Goal: Information Seeking & Learning: Learn about a topic

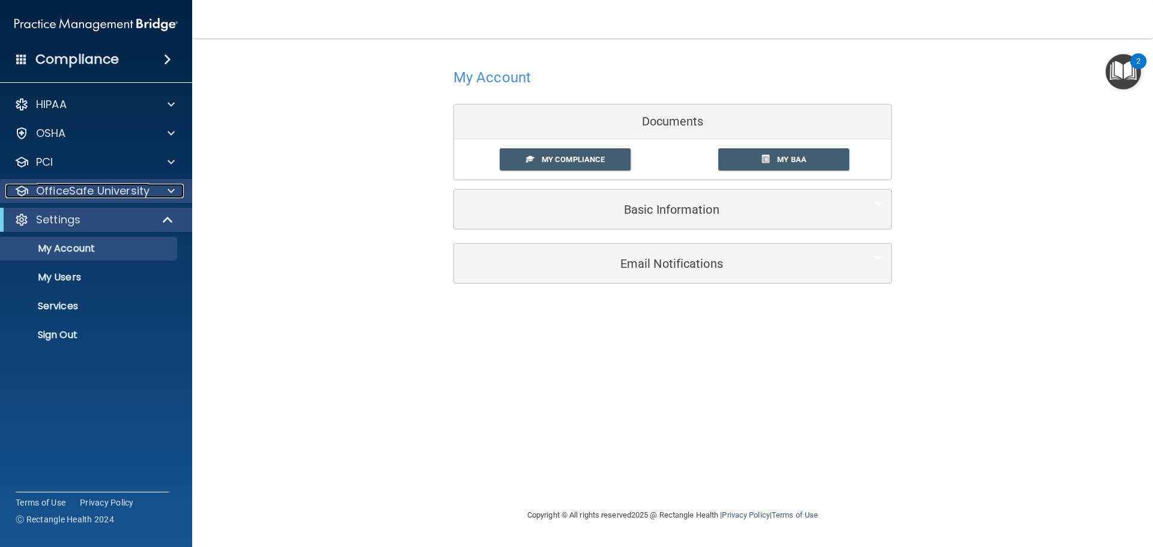
click at [95, 194] on p "OfficeSafe University" at bounding box center [92, 191] width 113 height 14
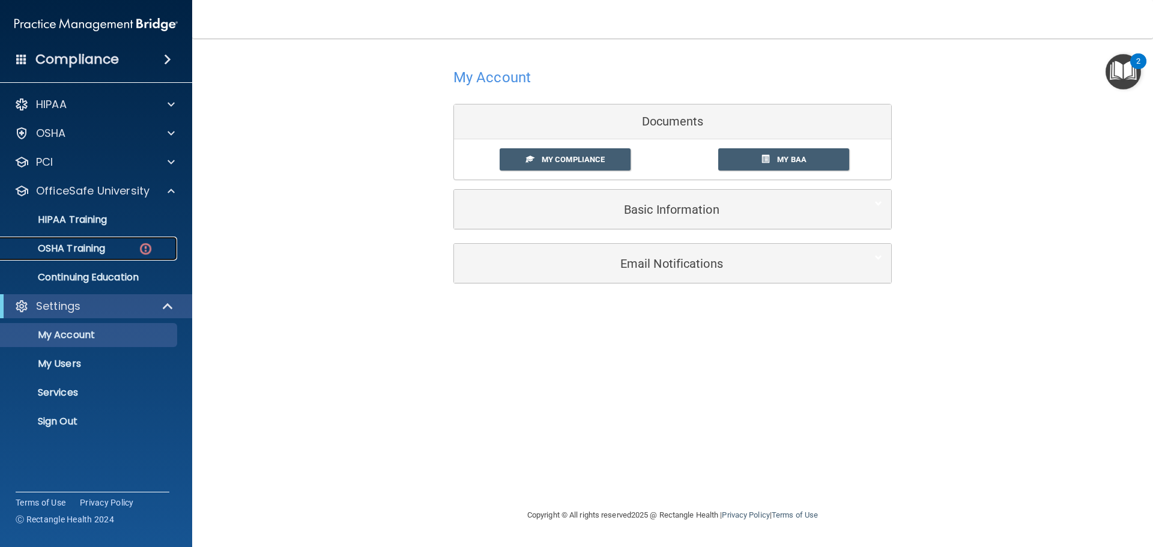
click at [107, 252] on div "OSHA Training" at bounding box center [90, 249] width 164 height 12
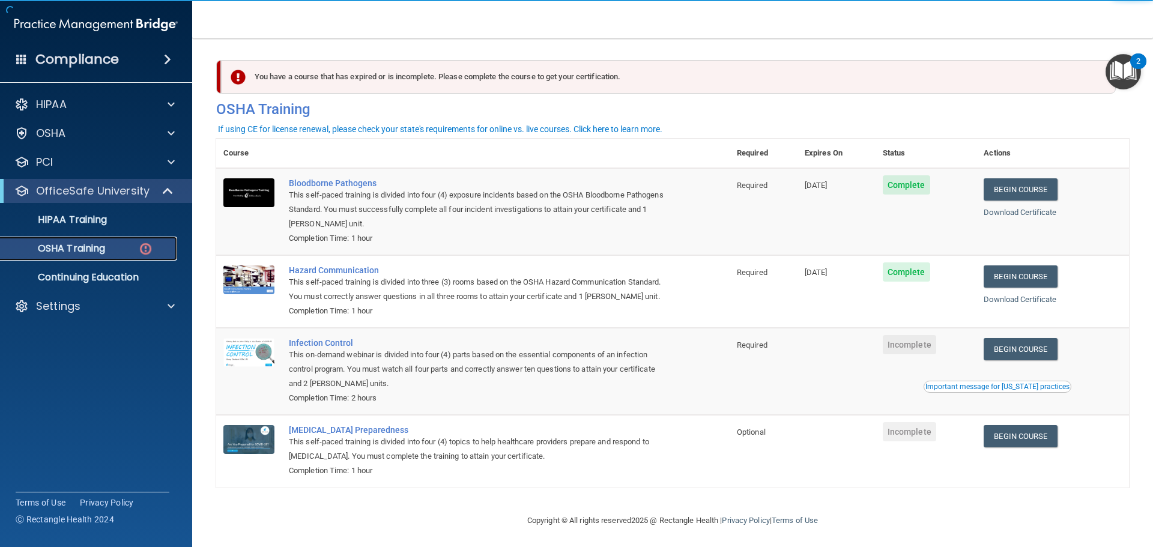
scroll to position [20, 0]
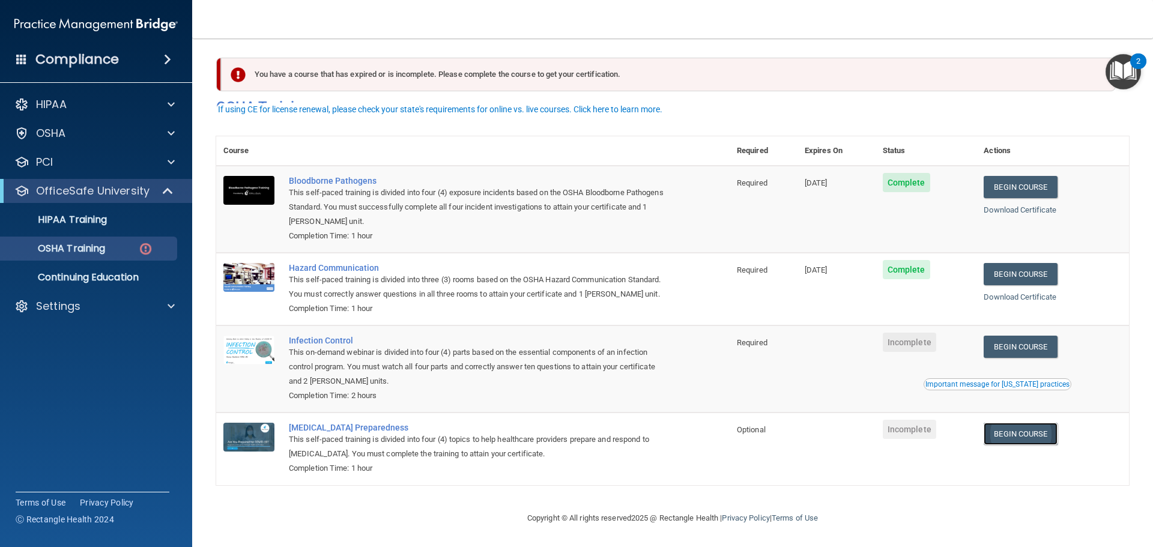
click at [1047, 440] on link "Begin Course" at bounding box center [1019, 434] width 73 height 22
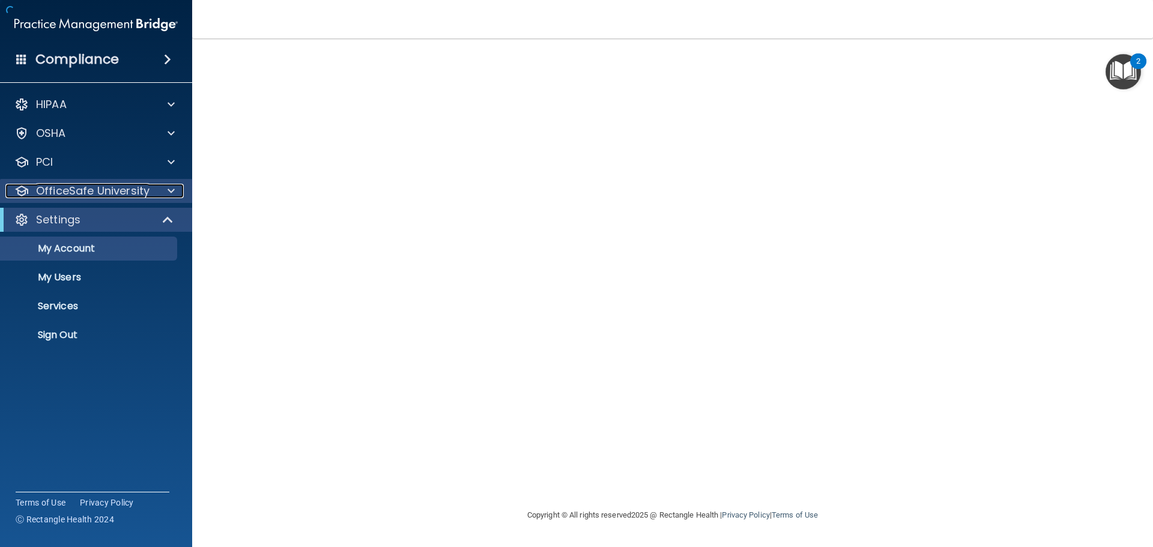
click at [76, 190] on p "OfficeSafe University" at bounding box center [92, 191] width 113 height 14
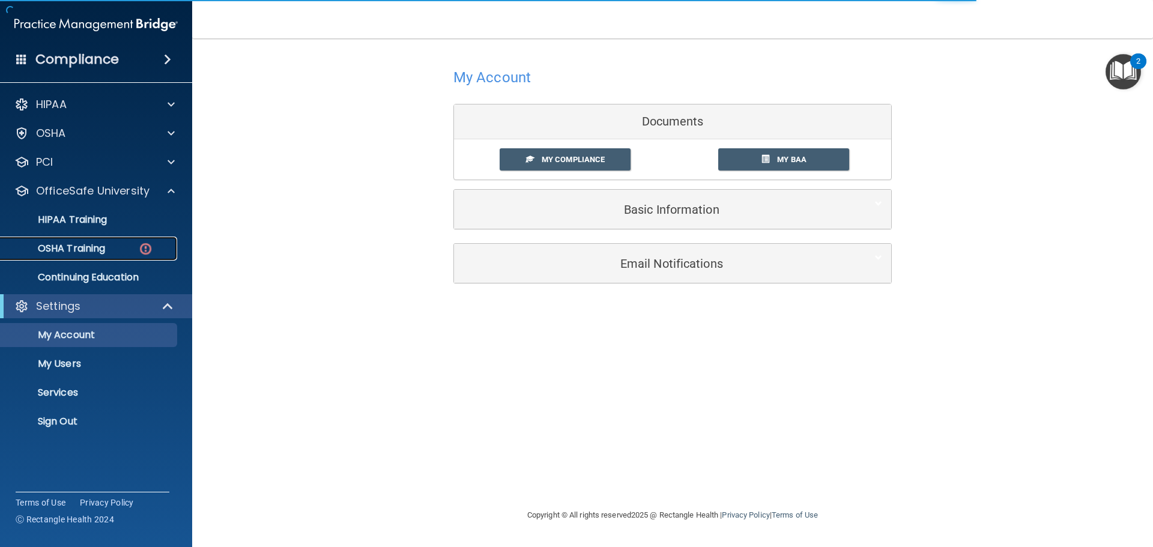
click at [102, 244] on p "OSHA Training" at bounding box center [56, 249] width 97 height 12
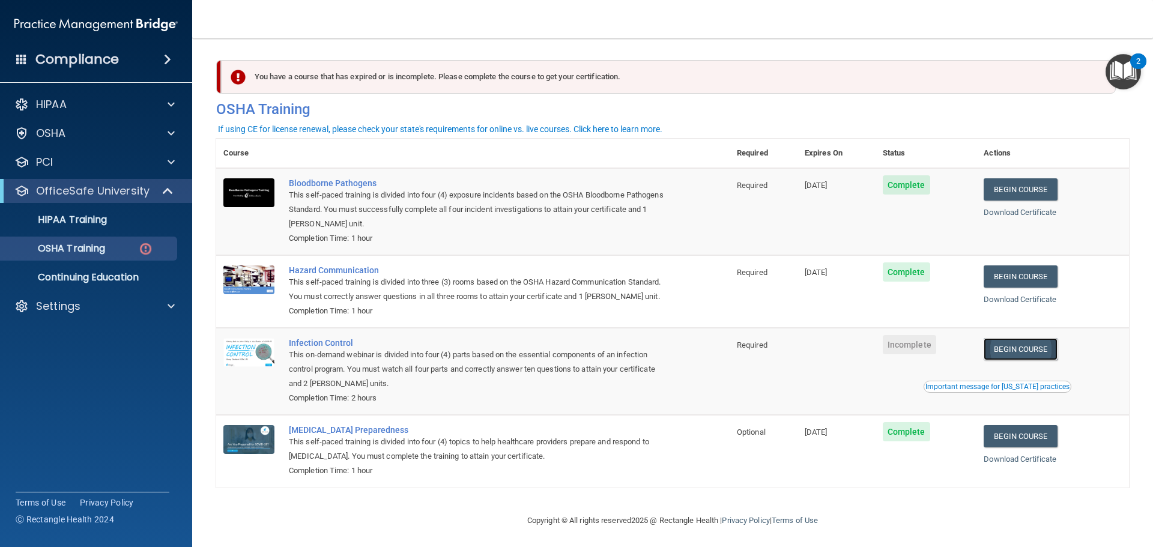
click at [1004, 360] on link "Begin Course" at bounding box center [1019, 349] width 73 height 22
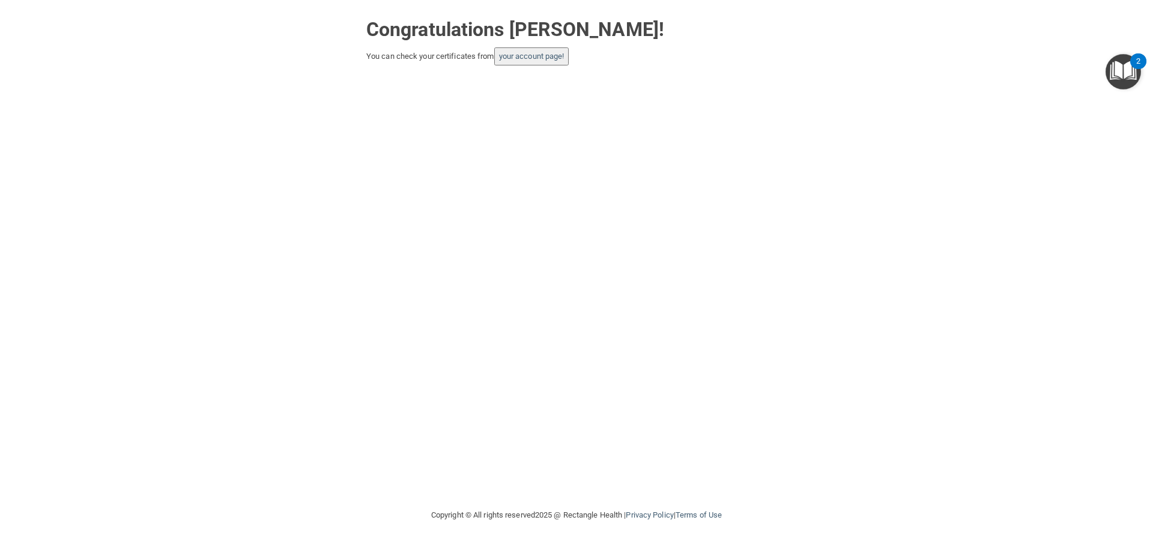
click at [535, 62] on button "your account page!" at bounding box center [531, 56] width 75 height 18
click at [519, 50] on button "your account page!" at bounding box center [531, 56] width 75 height 18
click at [519, 55] on link "your account page!" at bounding box center [531, 56] width 65 height 9
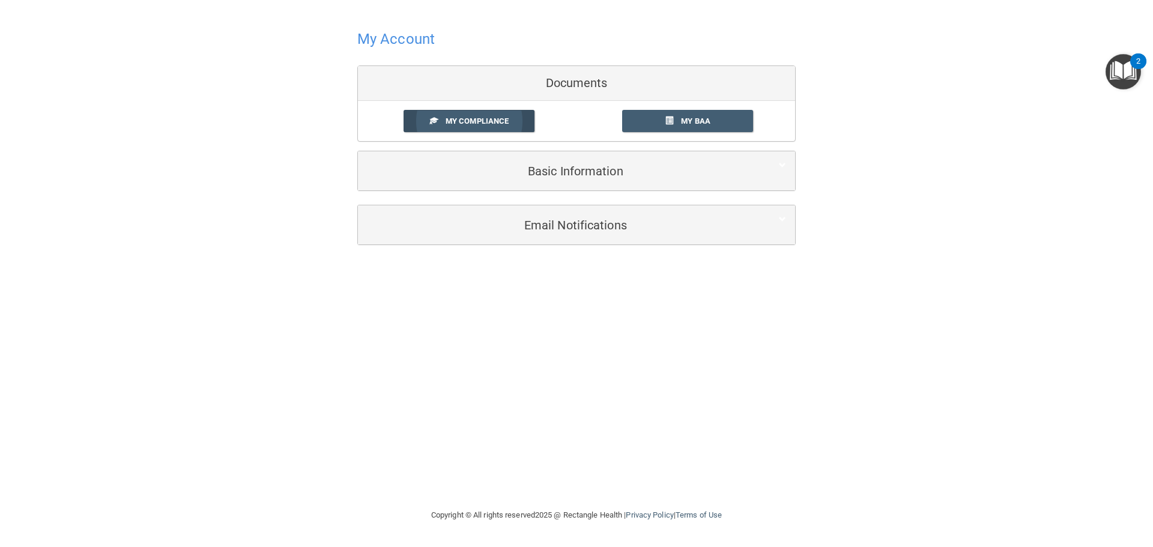
click at [506, 126] on link "My Compliance" at bounding box center [468, 121] width 131 height 22
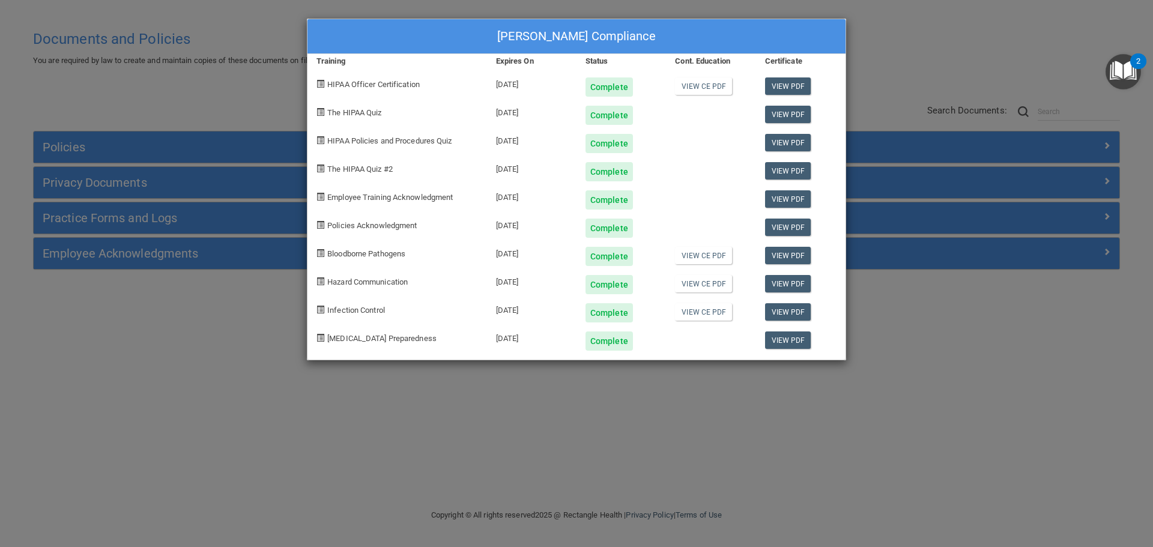
click at [800, 31] on div "Courtney Augustine's Compliance" at bounding box center [576, 36] width 538 height 35
click at [725, 400] on div "Courtney Augustine's Compliance Training Expires On Status Cont. Education Cert…" at bounding box center [576, 273] width 1153 height 547
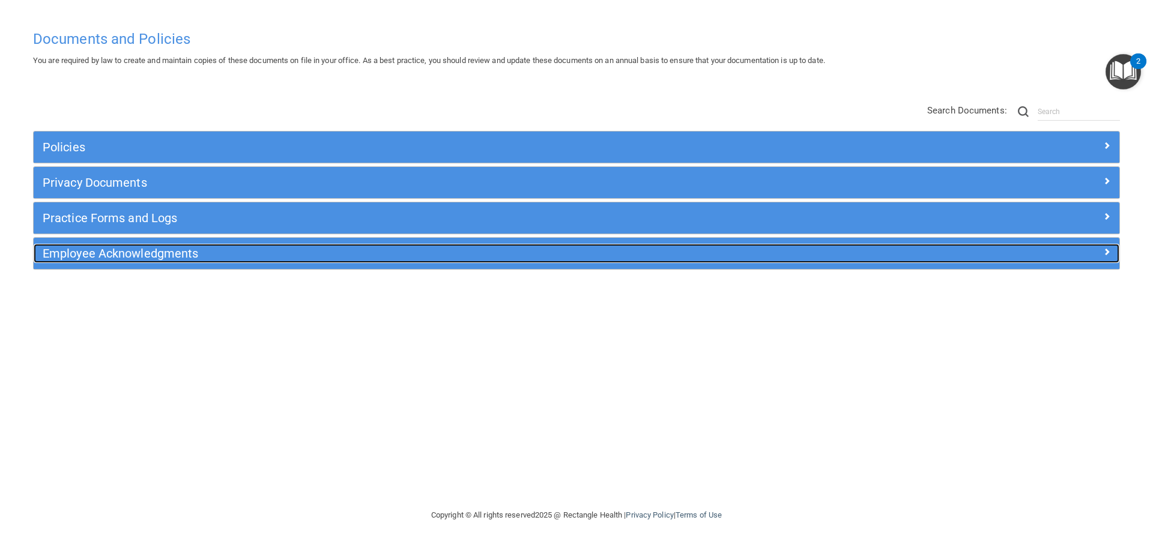
click at [447, 256] on h5 "Employee Acknowledgments" at bounding box center [441, 253] width 796 height 13
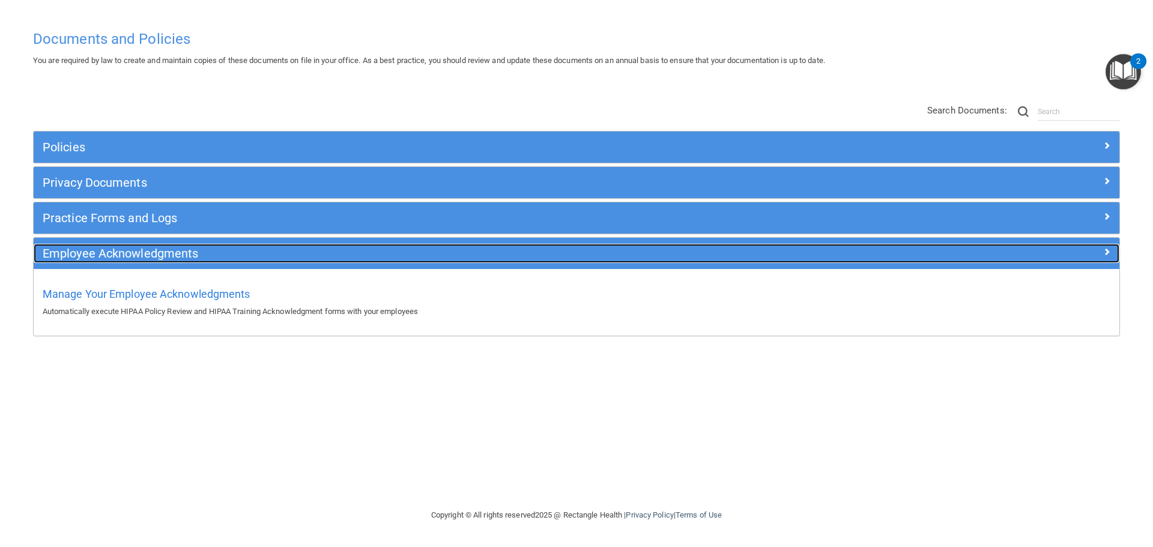
click at [447, 256] on h5 "Employee Acknowledgments" at bounding box center [441, 253] width 796 height 13
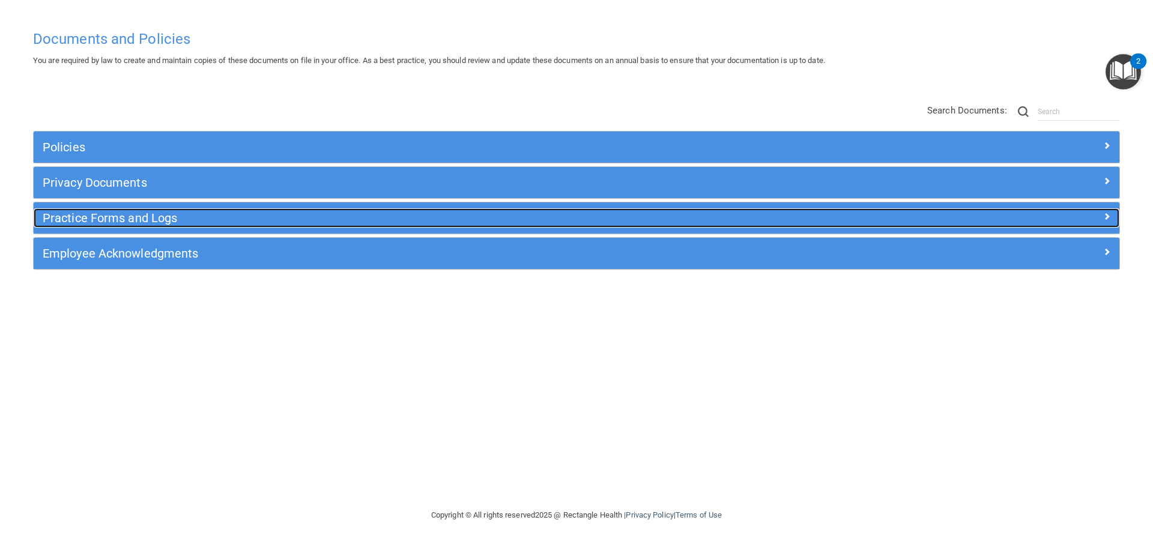
click at [450, 225] on div "Practice Forms and Logs" at bounding box center [441, 217] width 814 height 19
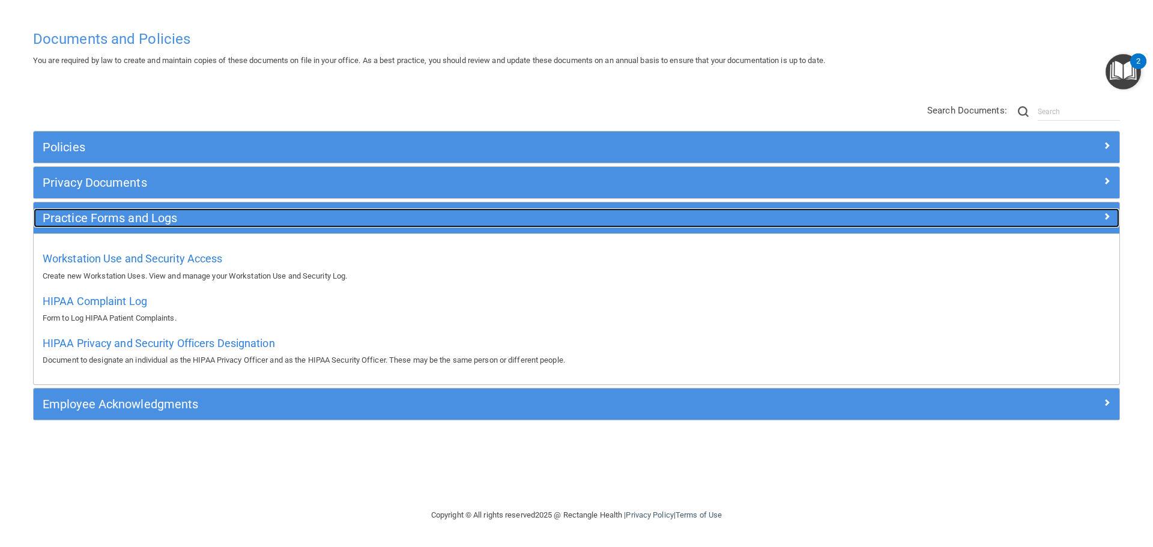
click at [450, 225] on div "Practice Forms and Logs" at bounding box center [441, 217] width 814 height 19
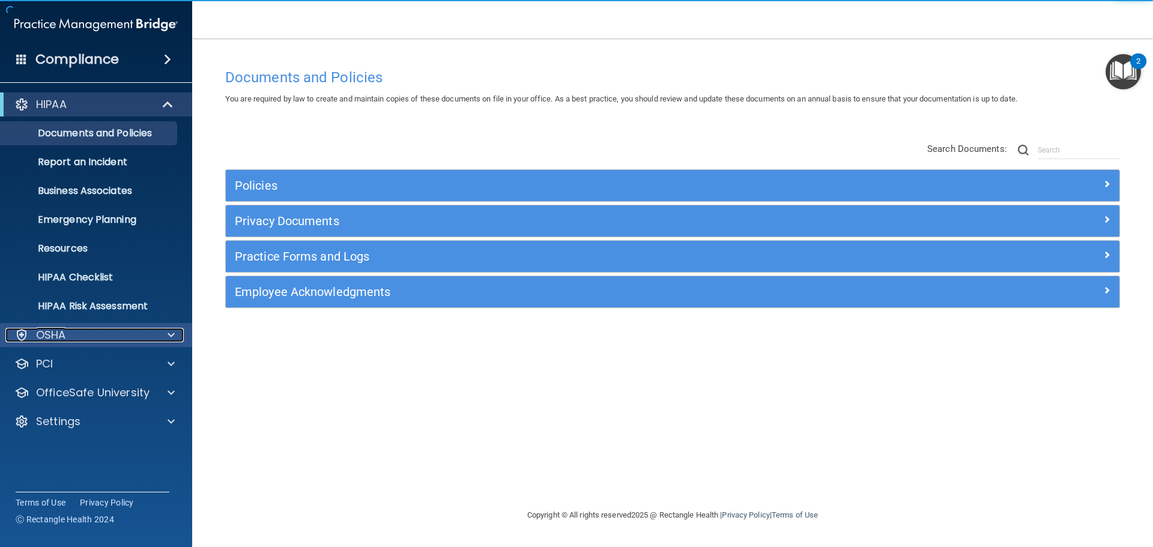
click at [72, 331] on div "OSHA" at bounding box center [79, 335] width 149 height 14
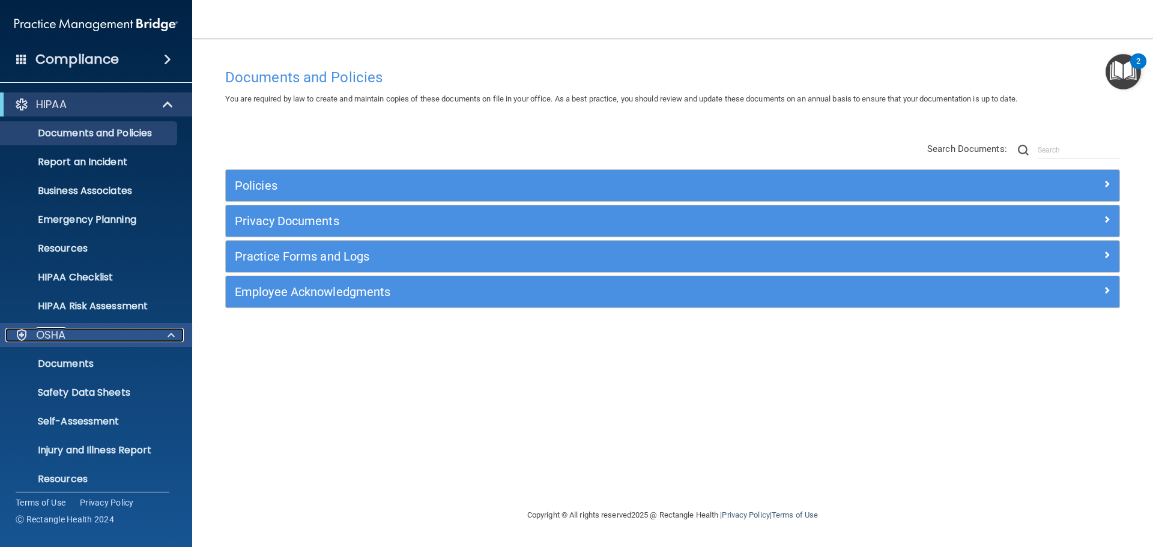
click at [72, 331] on div "OSHA" at bounding box center [79, 335] width 149 height 14
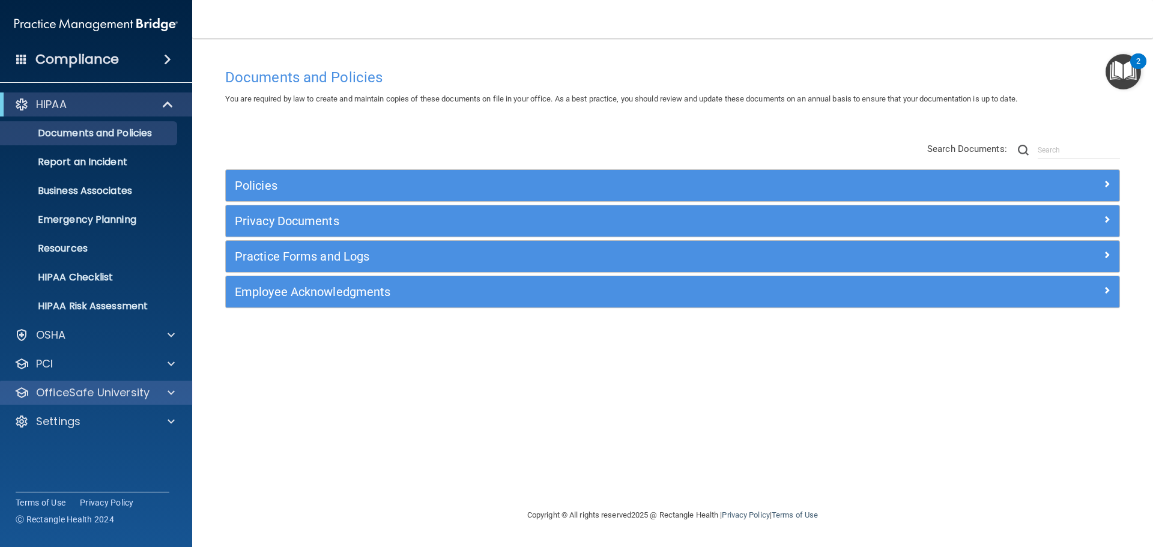
click at [89, 402] on div "OfficeSafe University" at bounding box center [96, 393] width 193 height 24
click at [92, 397] on p "OfficeSafe University" at bounding box center [92, 392] width 113 height 14
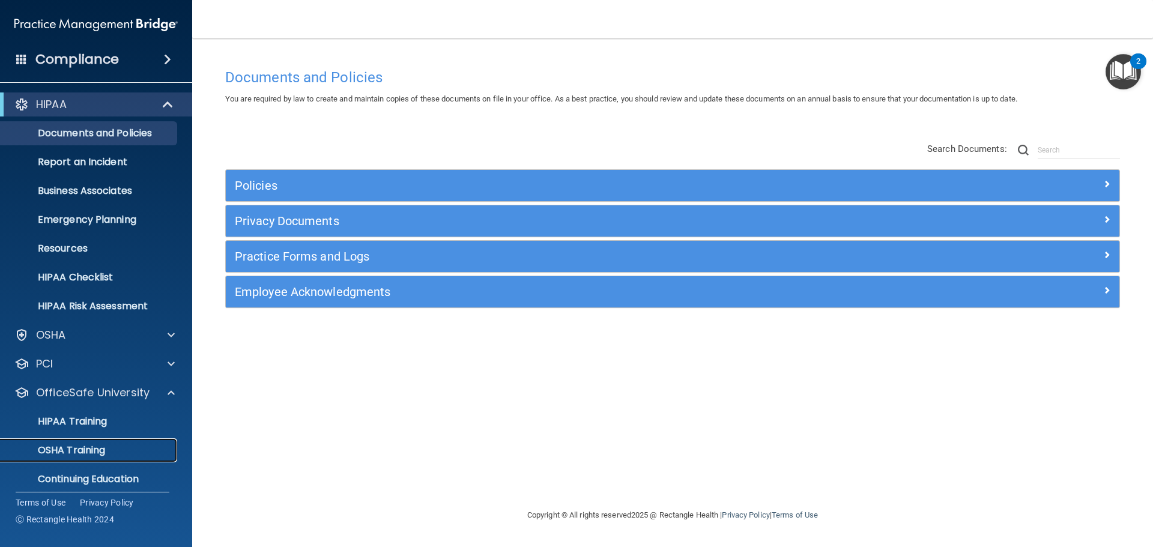
click at [92, 448] on p "OSHA Training" at bounding box center [56, 450] width 97 height 12
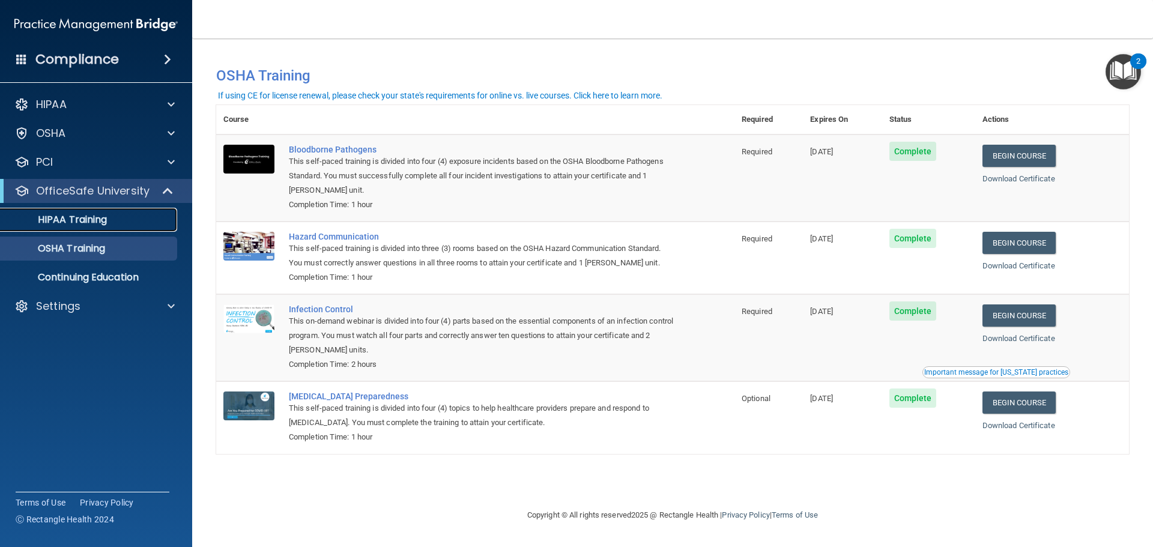
click at [96, 217] on p "HIPAA Training" at bounding box center [57, 220] width 99 height 12
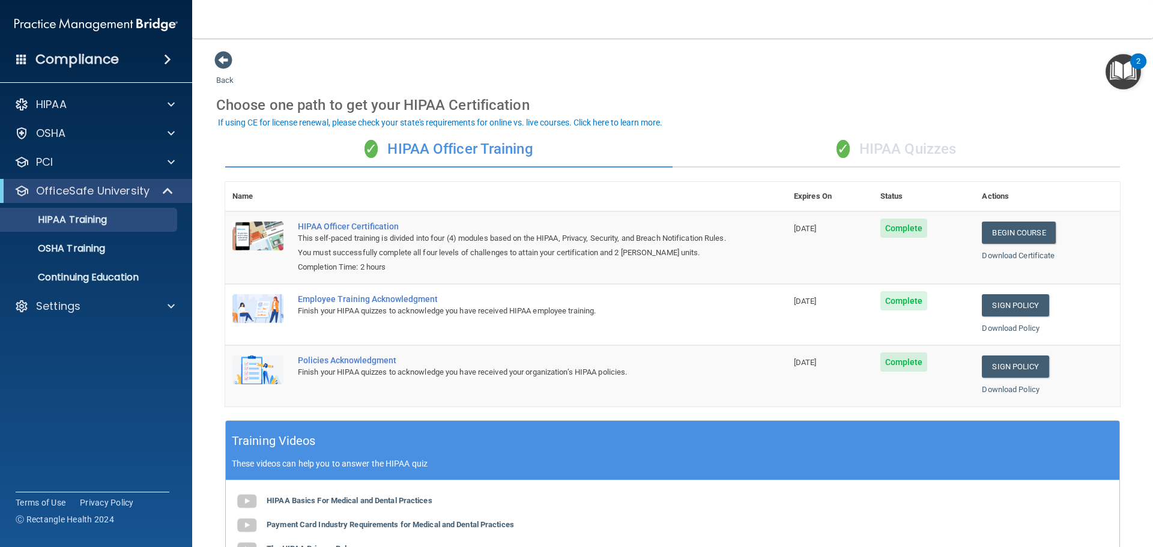
click at [836, 149] on span "✓" at bounding box center [842, 149] width 13 height 18
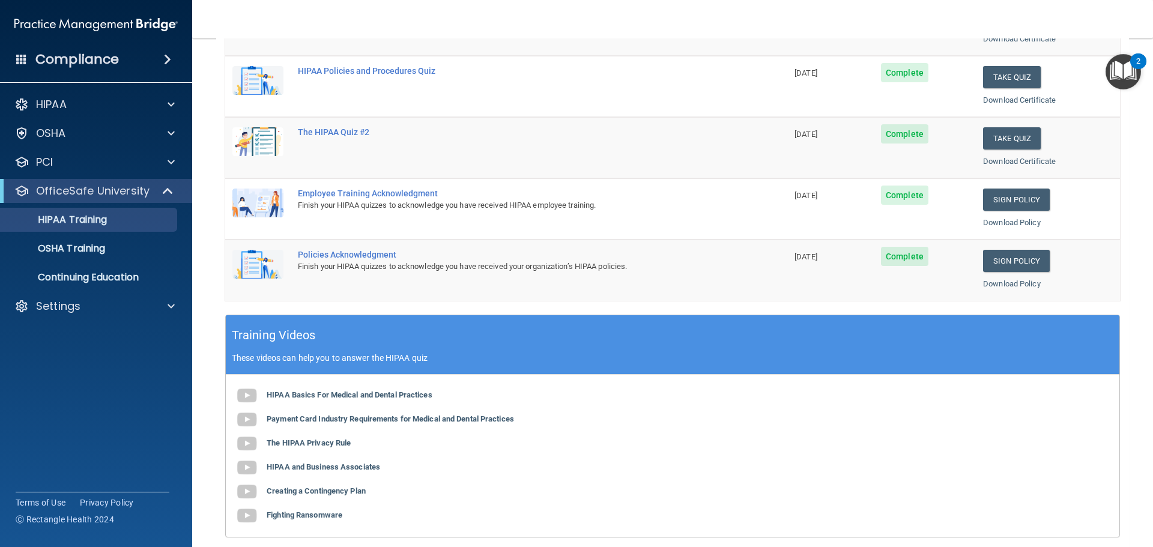
scroll to position [57, 0]
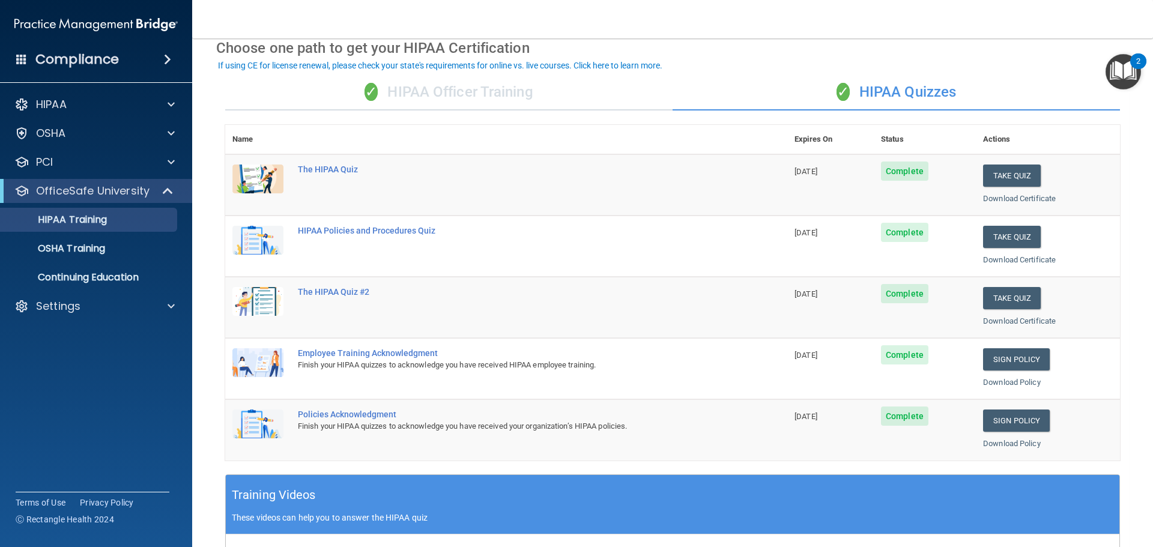
click at [552, 94] on div "✓ HIPAA Officer Training" at bounding box center [448, 92] width 447 height 36
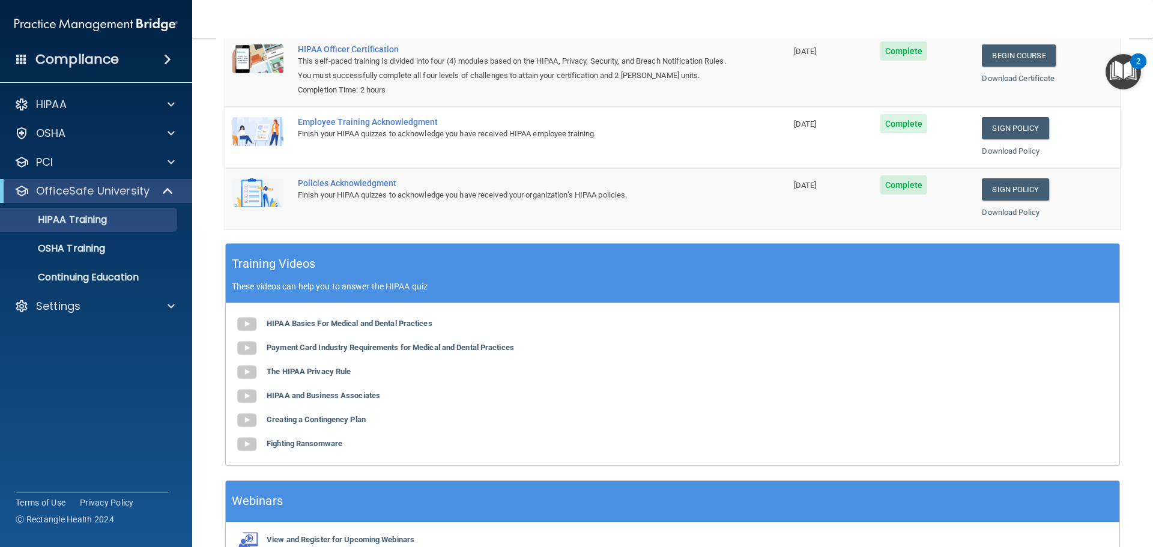
scroll to position [0, 0]
